Goal: Information Seeking & Learning: Learn about a topic

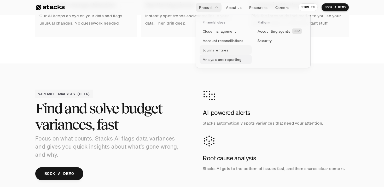
click at [210, 60] on p "Analysis and reporting" at bounding box center [222, 59] width 39 height 5
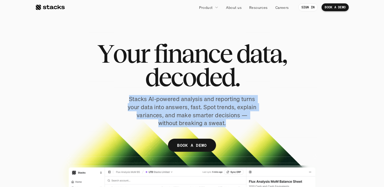
drag, startPoint x: 130, startPoint y: 98, endPoint x: 254, endPoint y: 131, distance: 128.0
click at [254, 131] on div "Y o u r f i n a n c e d a t a , d e c o d e d . Stacks AI-powered analysis and …" at bounding box center [191, 99] width 313 height 115
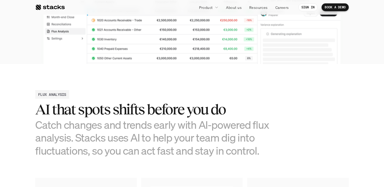
scroll to position [226, 0]
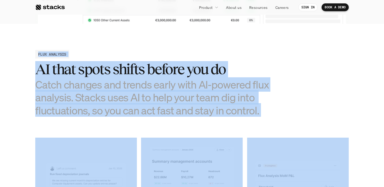
drag, startPoint x: 38, startPoint y: 52, endPoint x: 266, endPoint y: 127, distance: 240.0
click at [266, 127] on section "FLUX ANALYSIS AI that spots shifts before you do Catch changes and trends early…" at bounding box center [192, 172] width 384 height 296
copy section "FLUX ANALYSIS AI that spots shifts before you do Catch changes and trends early…"
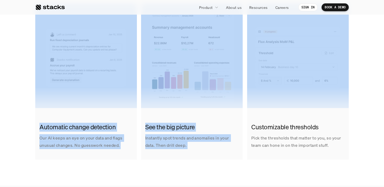
scroll to position [363, 0]
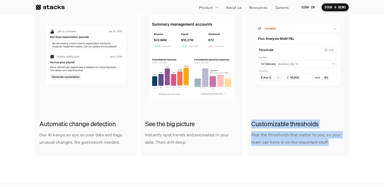
drag, startPoint x: 331, startPoint y: 144, endPoint x: 253, endPoint y: 125, distance: 80.2
click at [253, 125] on div "Customizable thresholds Pick the thresholds that matter to you, so your team ca…" at bounding box center [298, 132] width 102 height 35
copy div "Customizable thresholds Pick the thresholds that matter to you, so your team ca…"
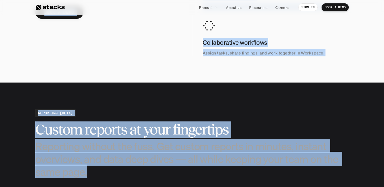
scroll to position [656, 0]
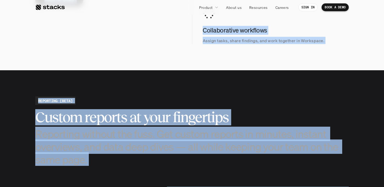
drag, startPoint x: 39, startPoint y: 66, endPoint x: 294, endPoint y: 181, distance: 280.1
click at [291, 181] on div "Y o u r f i n a n c e d a t a , d e c o d e d . Stacks AI-powered analysis and …" at bounding box center [192, 133] width 384 height 1579
copy div "LOREMIPS DOLORSIT (AMET) Cons adi elits doeius temporinc, utla Etdol ma aliq en…"
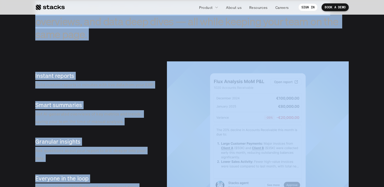
scroll to position [815, 0]
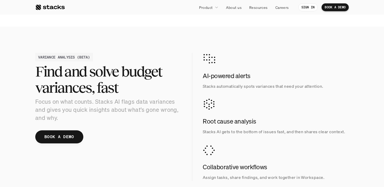
scroll to position [491, 0]
